Goal: Transaction & Acquisition: Purchase product/service

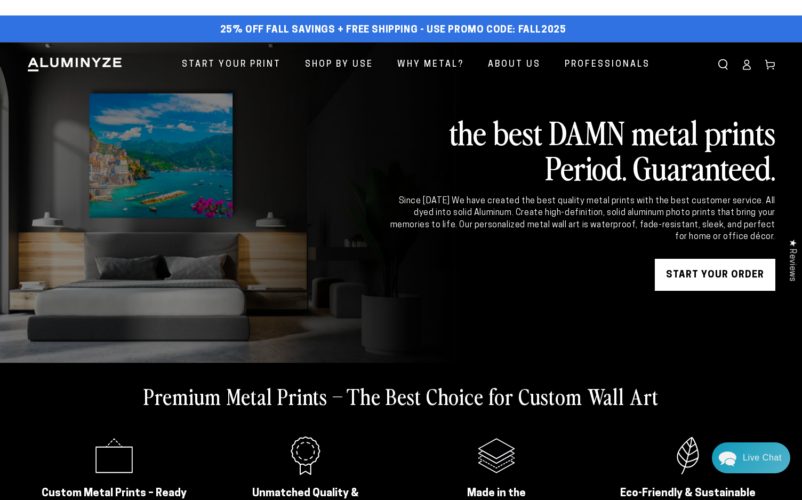
click at [599, 274] on link "START YOUR Order" at bounding box center [715, 275] width 120 height 32
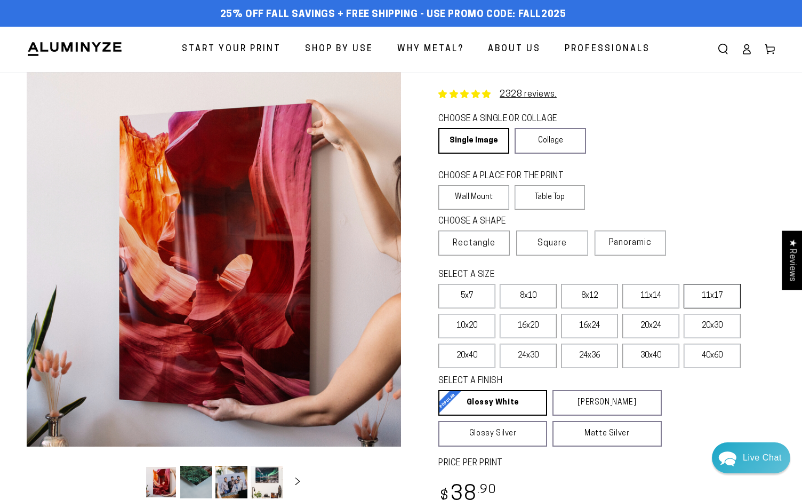
click at [721, 295] on label "11x17" at bounding box center [711, 296] width 57 height 25
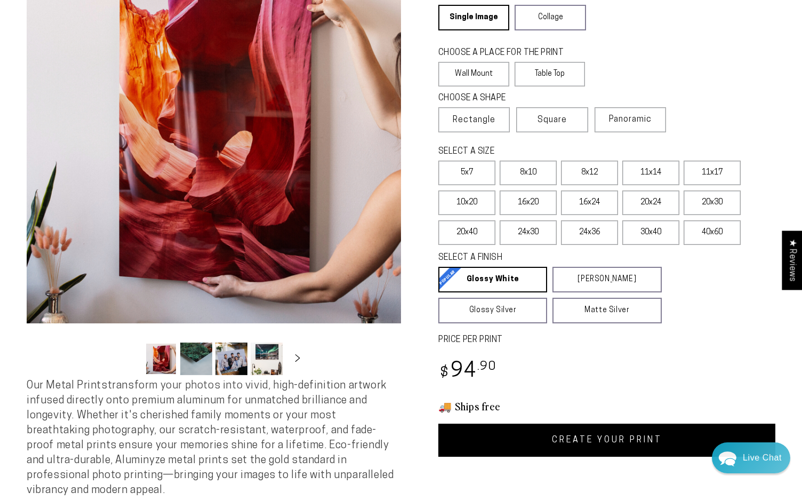
scroll to position [120, 0]
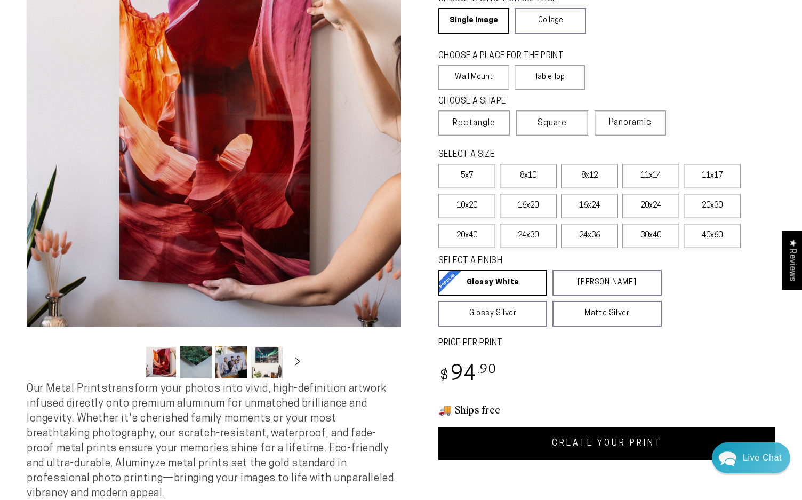
click at [599, 445] on link "CREATE YOUR PRINT" at bounding box center [606, 443] width 337 height 33
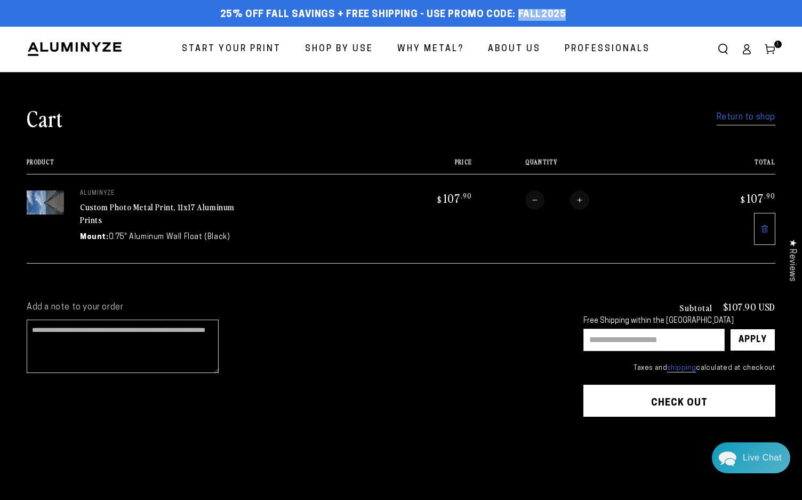
drag, startPoint x: 543, startPoint y: 15, endPoint x: 516, endPoint y: 16, distance: 27.7
click at [516, 16] on div "25% off FALL Savings + Free Shipping - Use Promo Code: FALL2025 25% OFF - Code:…" at bounding box center [393, 14] width 733 height 19
copy span "FALL2025"
click at [600, 340] on input "text" at bounding box center [653, 339] width 141 height 22
paste input "********"
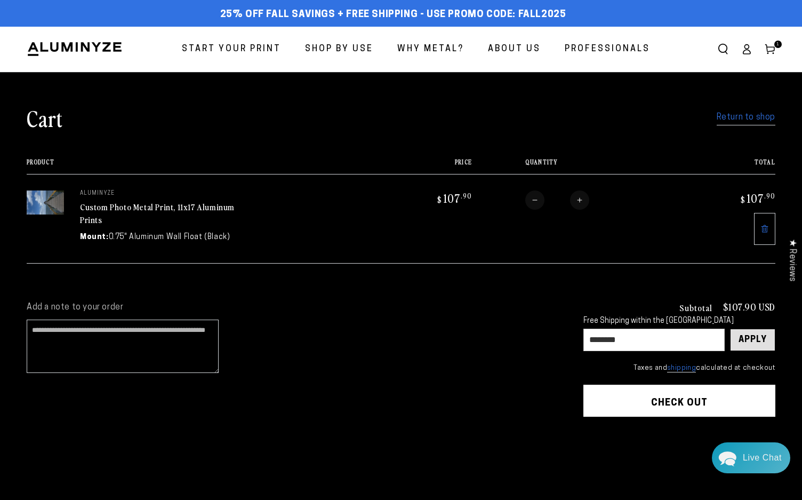
type input "********"
click at [743, 343] on div "Apply" at bounding box center [752, 339] width 28 height 21
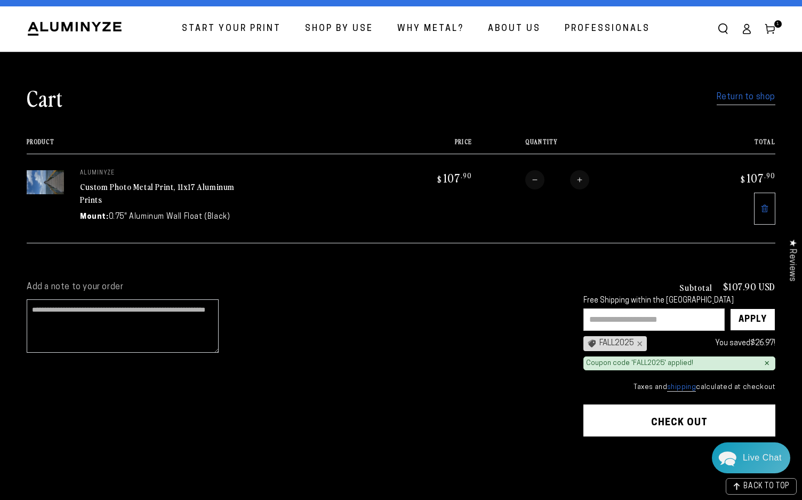
scroll to position [80, 0]
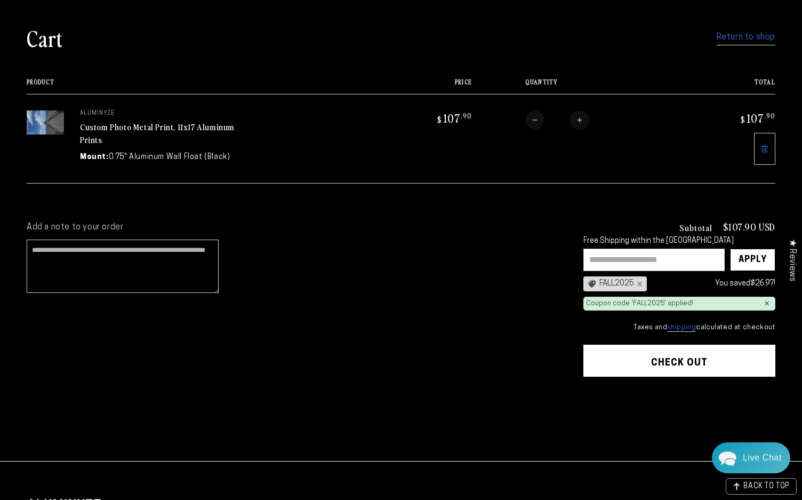
click at [678, 364] on button "Check out" at bounding box center [679, 360] width 192 height 32
